Goal: Information Seeking & Learning: Find specific fact

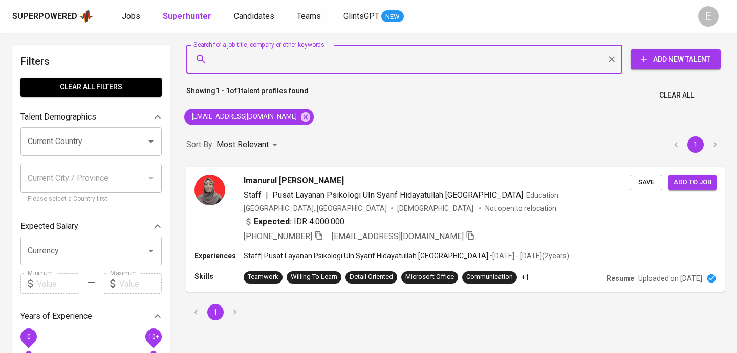
click at [234, 56] on input "Search for a job title, company or other keywords" at bounding box center [406, 59] width 391 height 19
paste input "[PERSON_NAME][EMAIL_ADDRESS][DOMAIN_NAME]"
type input "[PERSON_NAME][EMAIL_ADDRESS][DOMAIN_NAME]"
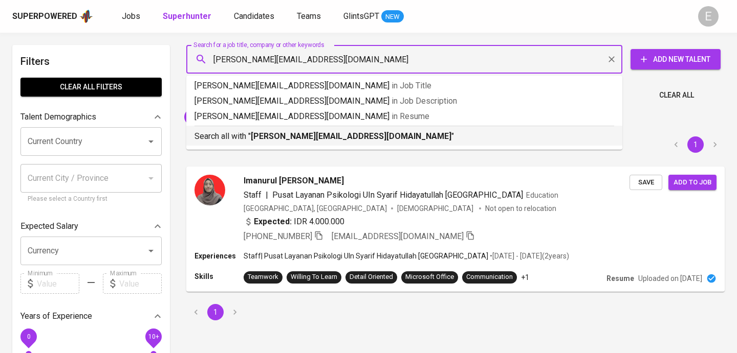
click at [274, 136] on b "[PERSON_NAME][EMAIL_ADDRESS][DOMAIN_NAME]" at bounding box center [351, 136] width 200 height 10
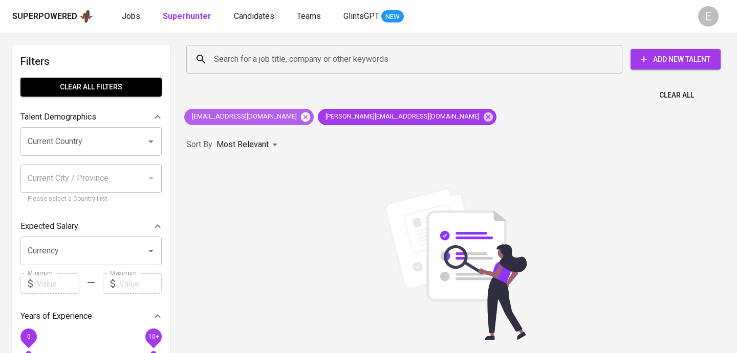
click at [301, 117] on icon at bounding box center [305, 116] width 9 height 9
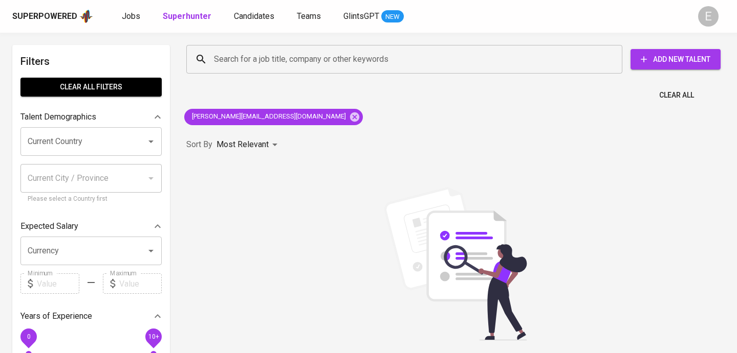
scroll to position [3, 0]
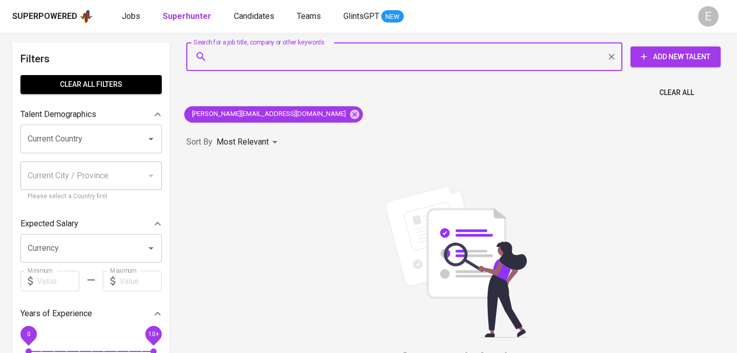
click at [272, 55] on input "Search for a job title, company or other keywords" at bounding box center [406, 56] width 391 height 19
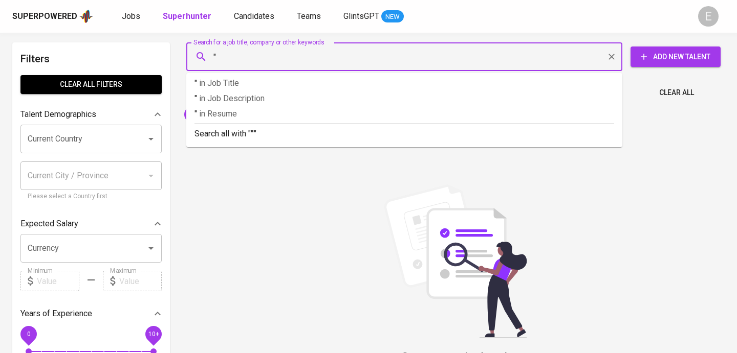
paste input "[PERSON_NAME]"
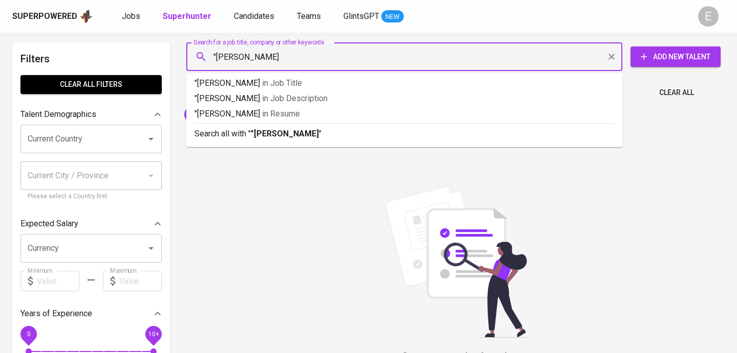
type input ""[PERSON_NAME]""
click at [237, 134] on p "Search all with " "[PERSON_NAME]" "" at bounding box center [403, 134] width 419 height 12
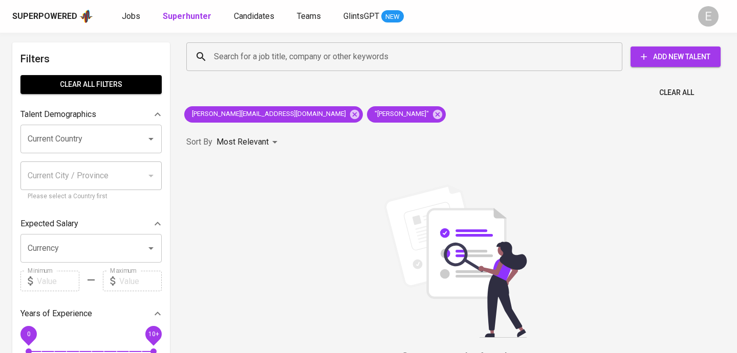
click at [292, 123] on div "[PERSON_NAME][EMAIL_ADDRESS][DOMAIN_NAME] "[PERSON_NAME]"" at bounding box center [315, 114] width 270 height 25
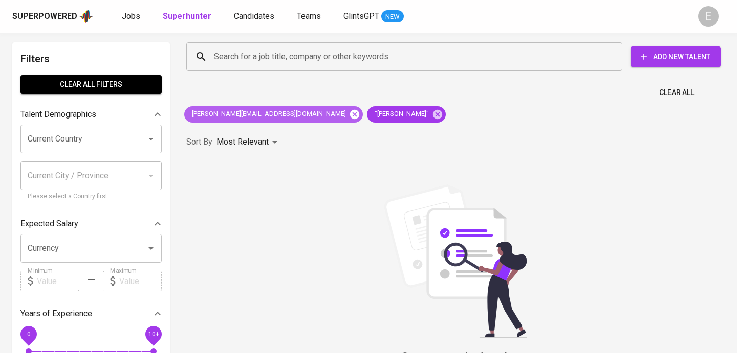
click at [349, 109] on icon at bounding box center [354, 114] width 11 height 11
